Goal: Information Seeking & Learning: Learn about a topic

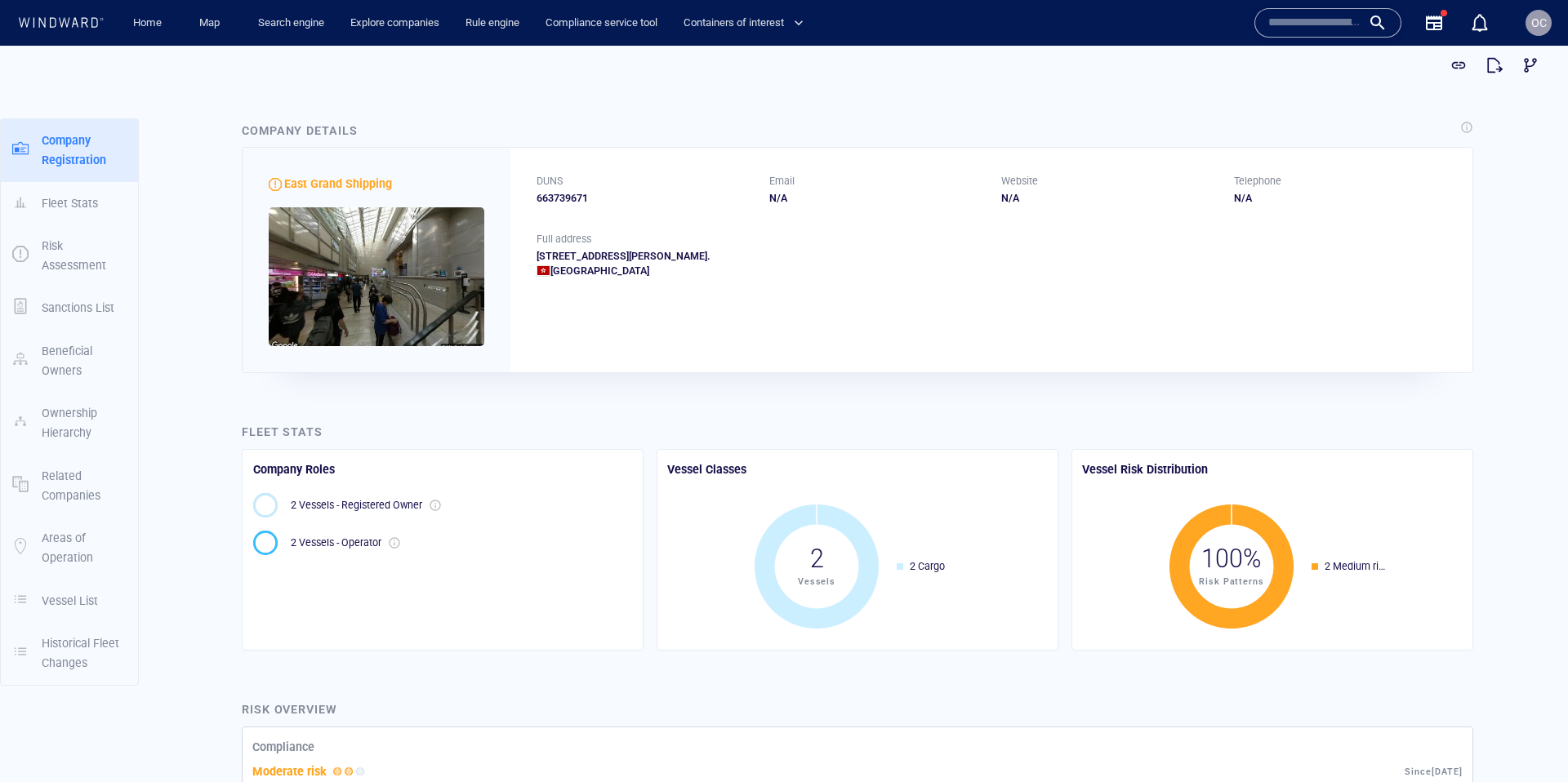
click at [1354, 25] on input "text" at bounding box center [1314, 23] width 93 height 25
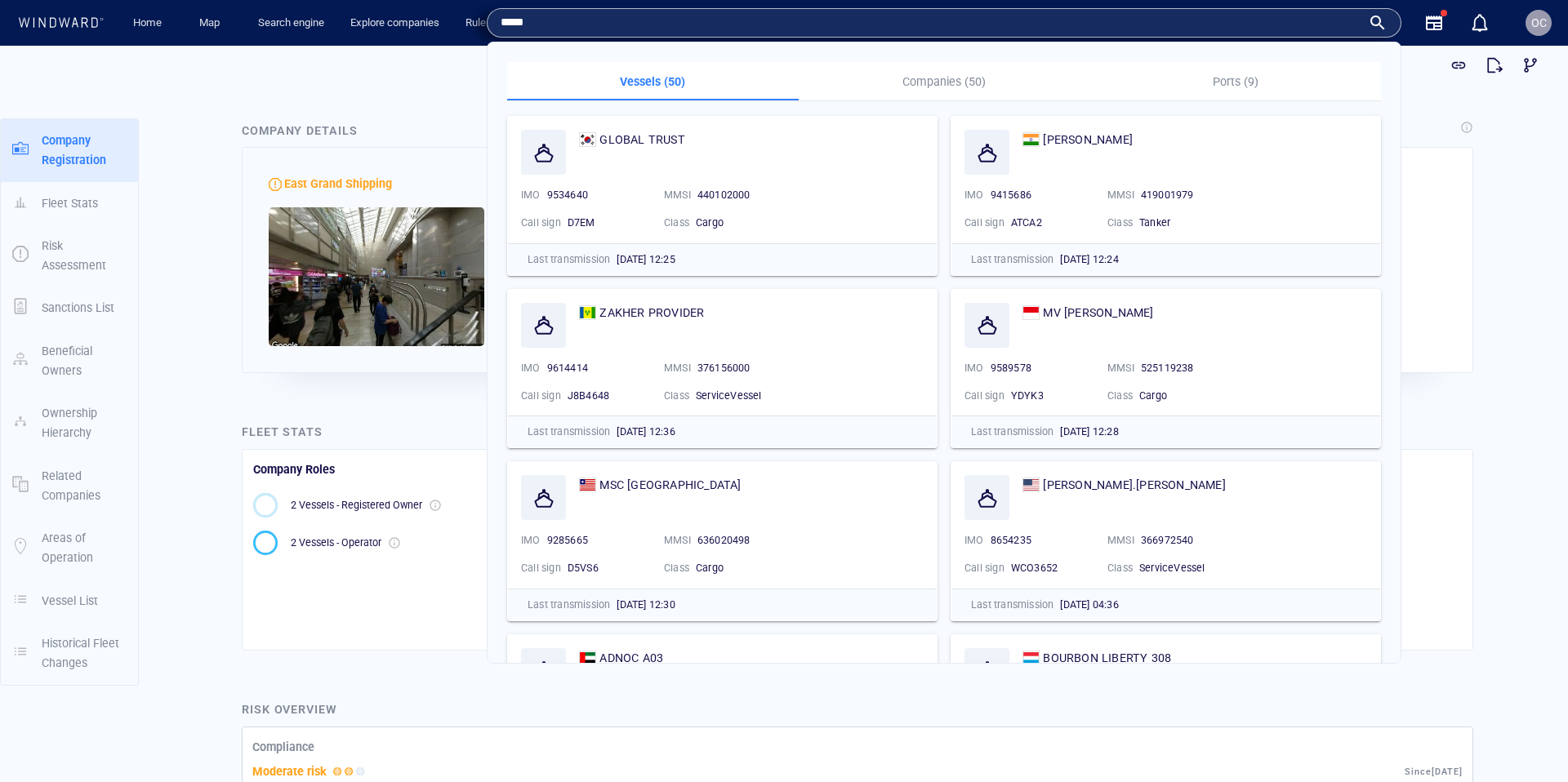
type input "*****"
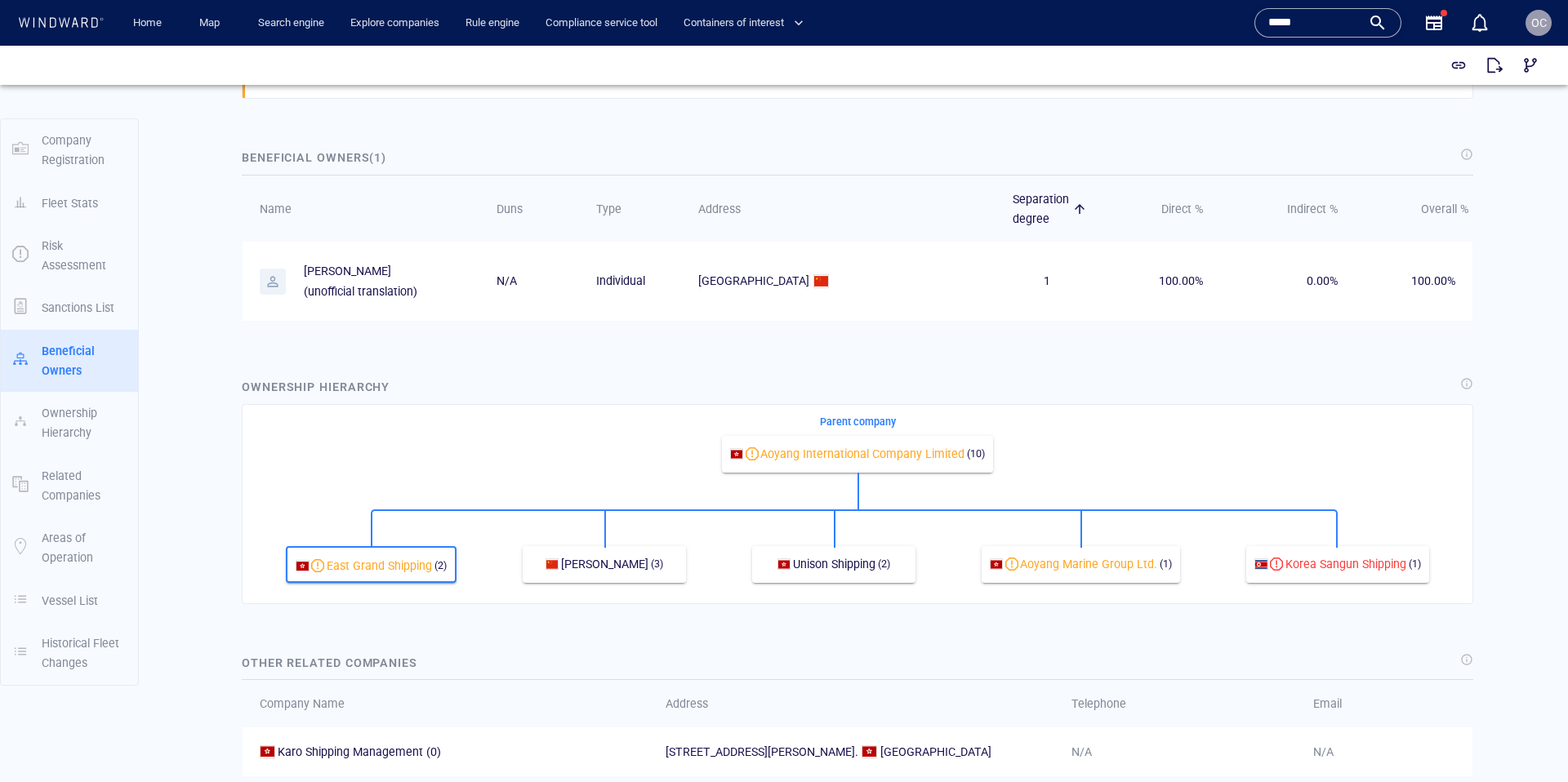
scroll to position [1107, 0]
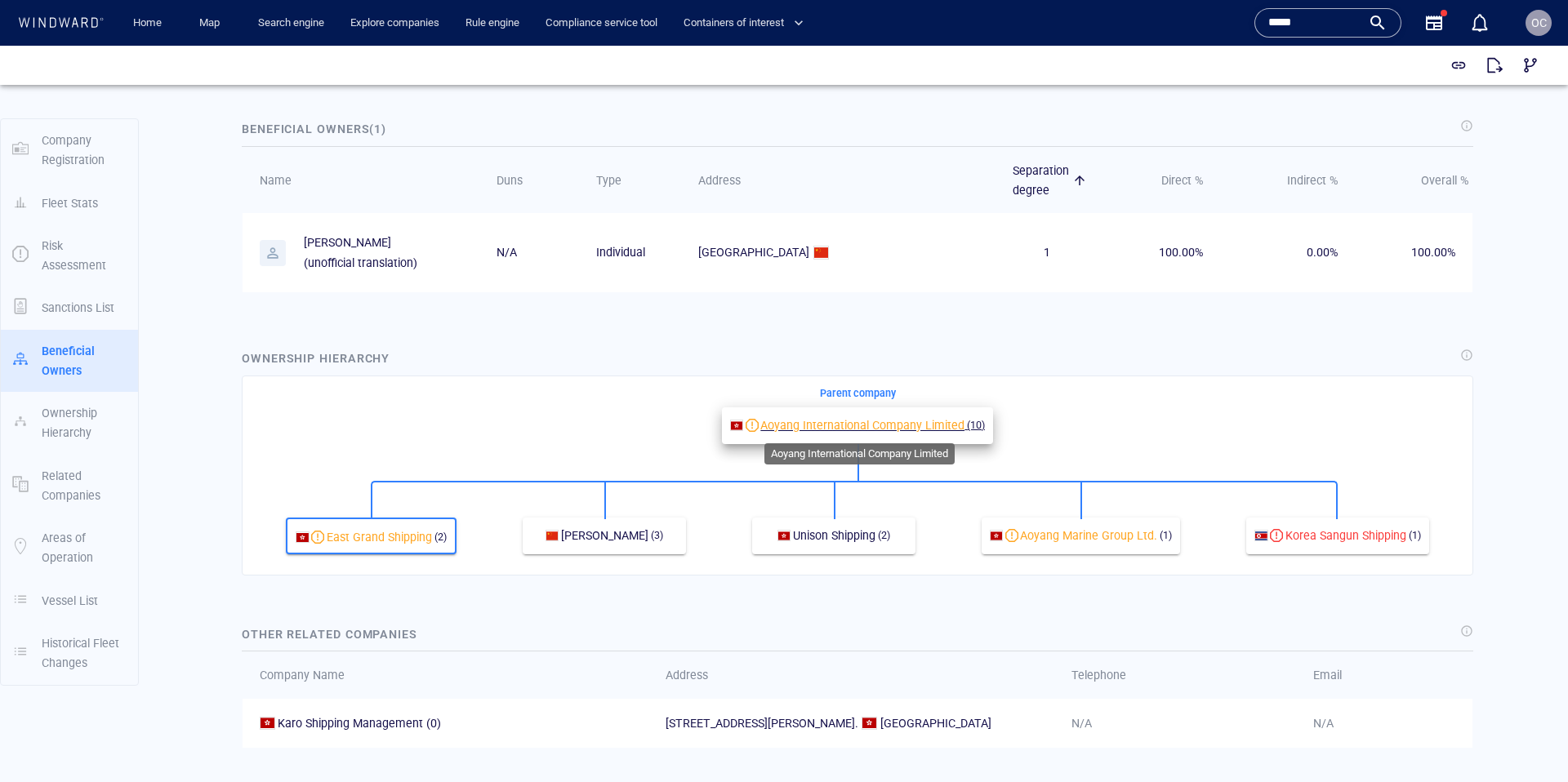
click at [904, 425] on span "Aoyang International Company Limited" at bounding box center [862, 426] width 204 height 13
click at [1314, 21] on input "*****" at bounding box center [1314, 23] width 93 height 25
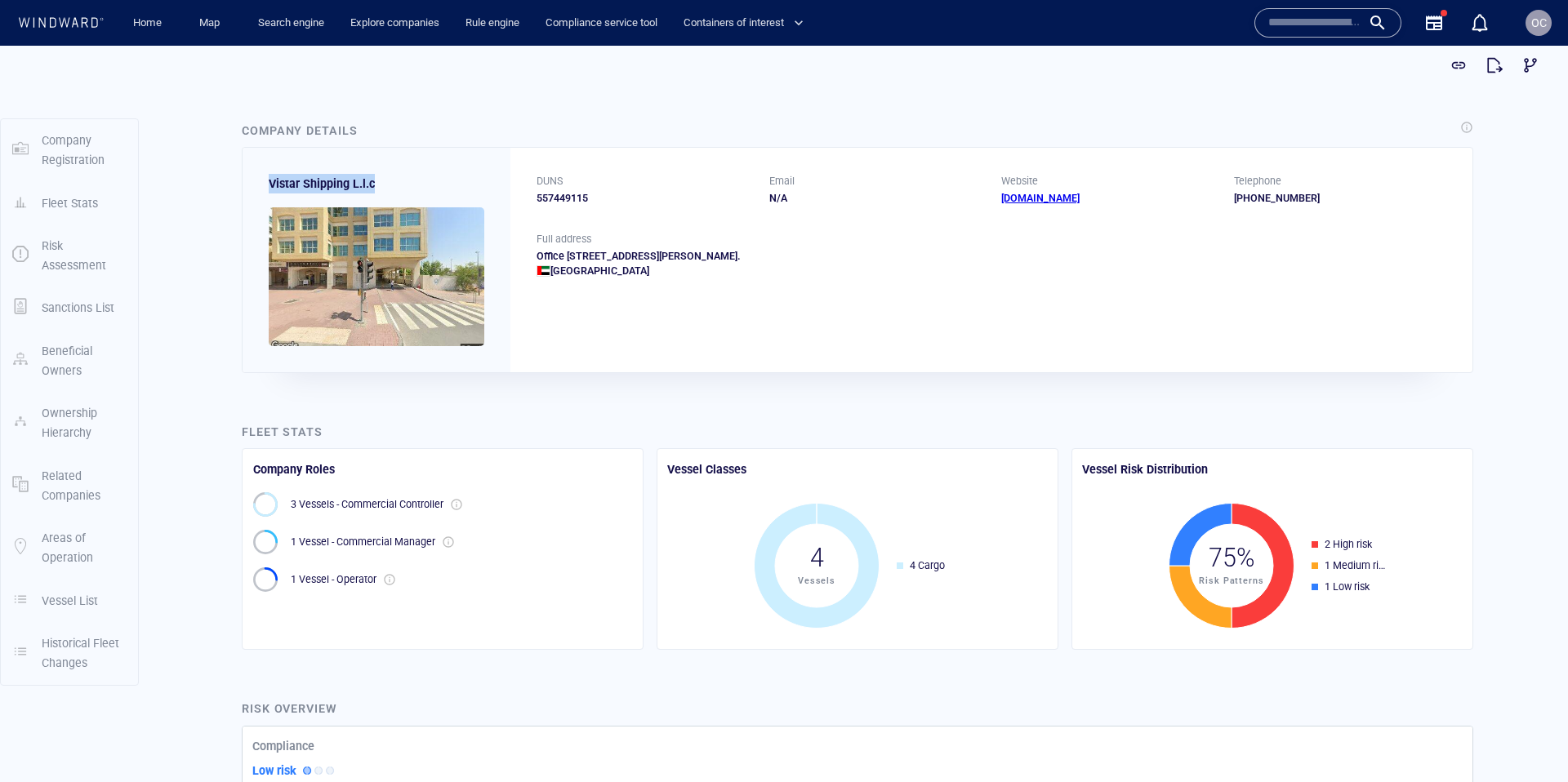
drag, startPoint x: 270, startPoint y: 180, endPoint x: 374, endPoint y: 182, distance: 104.0
click at [374, 182] on div "Vistar Shipping L.l.c" at bounding box center [376, 259] width 268 height 224
click at [568, 201] on div "557449115" at bounding box center [642, 198] width 213 height 14
click at [557, 195] on div "557449115" at bounding box center [642, 198] width 213 height 14
click at [558, 195] on div "557449115" at bounding box center [642, 198] width 213 height 14
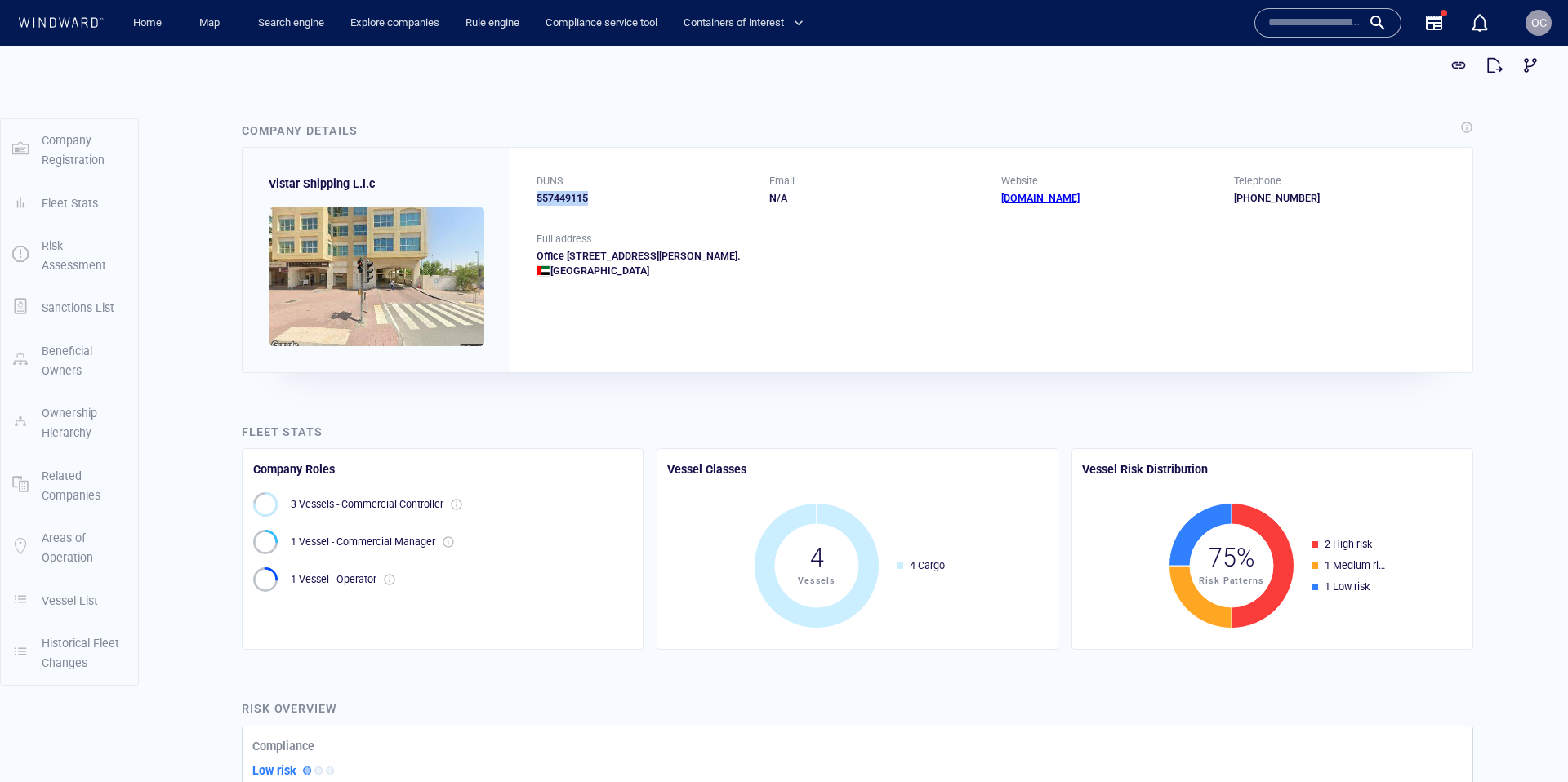
click at [558, 203] on div "557449115" at bounding box center [642, 198] width 213 height 14
click at [552, 197] on div "557449115" at bounding box center [642, 198] width 213 height 14
